Goal: Submit feedback/report problem

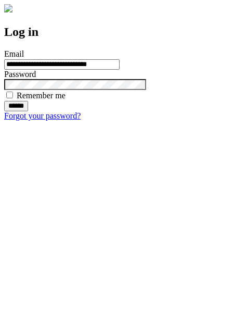
type input "**********"
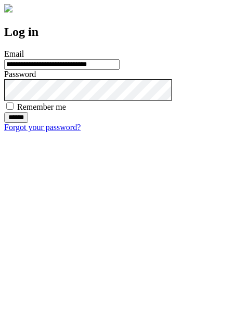
click at [28, 123] on input "******" at bounding box center [16, 117] width 24 height 10
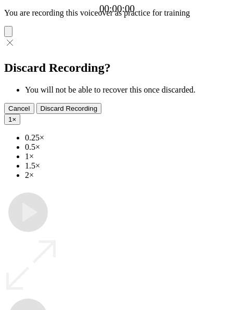
type input "**********"
